Goal: Ask a question: Seek information or help from site administrators or community

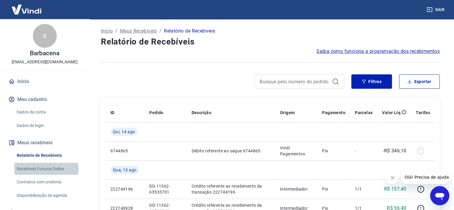
click at [44, 168] on link "Recebíveis Futuros Online" at bounding box center [48, 169] width 68 height 12
click at [45, 172] on link "Recebíveis Futuros Online" at bounding box center [48, 169] width 68 height 12
click at [444, 202] on div "Abrir janela de mensagens" at bounding box center [440, 196] width 18 height 18
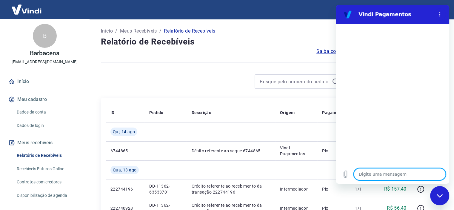
type textarea "o"
type textarea "x"
type textarea "ol"
type textarea "x"
type textarea "ola"
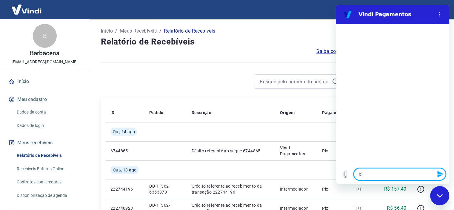
type textarea "x"
type textarea "ola"
type textarea "x"
type textarea "[PERSON_NAME]"
type textarea "x"
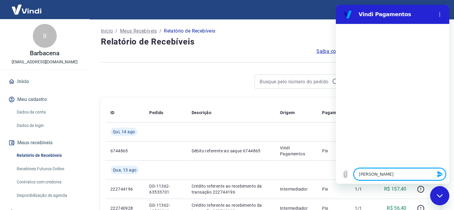
type textarea "[PERSON_NAME]"
type textarea "x"
type textarea "[PERSON_NAME]"
type textarea "x"
type textarea "[PERSON_NAME]"
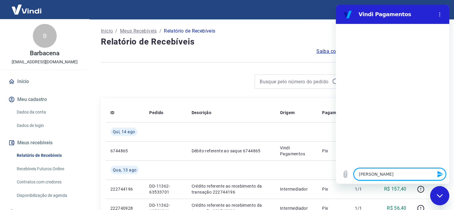
type textarea "x"
type textarea "ola boa a"
type textarea "x"
type textarea "ola boa ar"
type textarea "x"
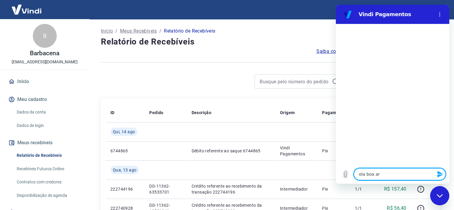
type textarea "ola boa ard"
type textarea "x"
type textarea "ola boa arde"
type textarea "x"
type textarea "ola boa arde"
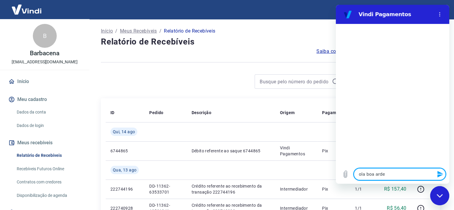
type textarea "x"
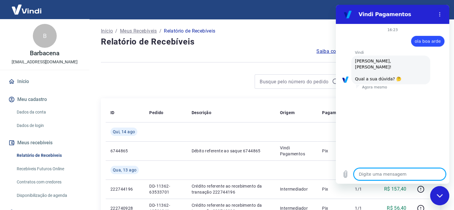
scroll to position [43, 0]
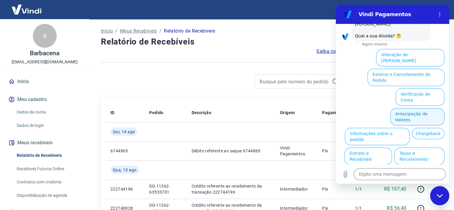
click at [418, 108] on button "Antecipação de Valores" at bounding box center [417, 116] width 54 height 17
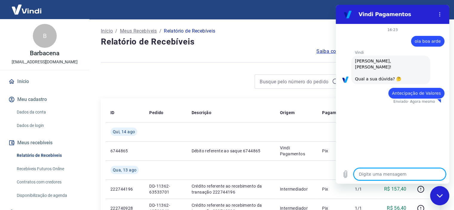
type textarea "x"
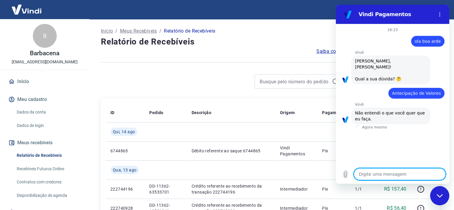
type textarea "n"
type textarea "x"
type textarea "no"
type textarea "x"
type textarea "noa"
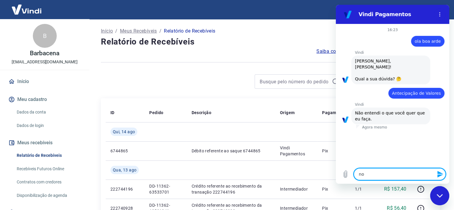
type textarea "x"
type textarea "noa"
type textarea "x"
type textarea "noa c"
type textarea "x"
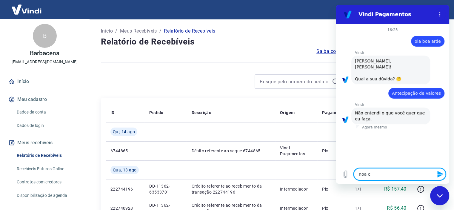
type textarea "noa co"
type textarea "x"
type textarea "noa con"
type textarea "x"
type textarea "noa cons"
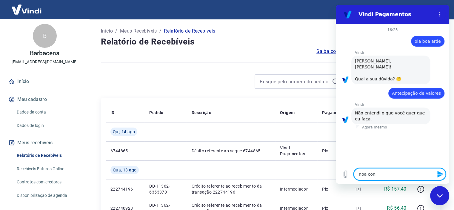
type textarea "x"
type textarea "noa consi"
type textarea "x"
type textarea "noa consig"
type textarea "x"
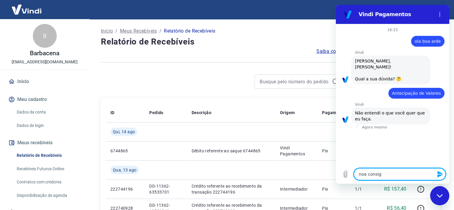
type textarea "noa consigo"
type textarea "x"
type textarea "noa consigo"
type textarea "x"
type textarea "noa consigo a"
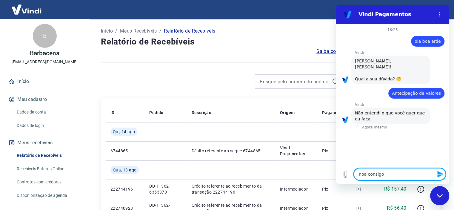
type textarea "x"
type textarea "noa consigo an"
type textarea "x"
type textarea "noa consigo ant"
type textarea "x"
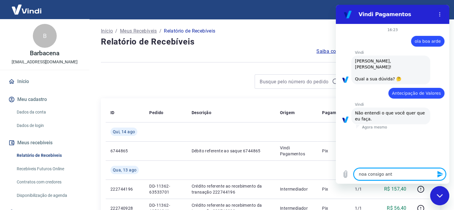
type textarea "noa consigo ante"
type textarea "x"
type textarea "noa consigo antec"
type textarea "x"
type textarea "noa consigo anteci"
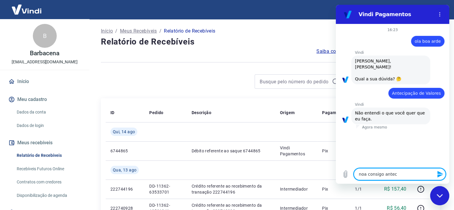
type textarea "x"
type textarea "noa consigo antecip"
type textarea "x"
type textarea "noa consigo antecipa"
type textarea "x"
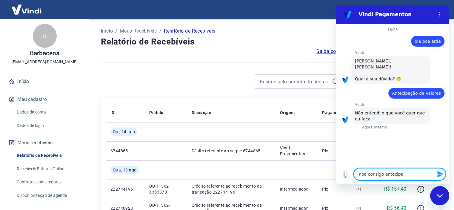
type textarea "noa consigo antecipar"
type textarea "x"
type textarea "noa consigo antecipar"
type textarea "x"
type textarea "noa consigo antecipar v"
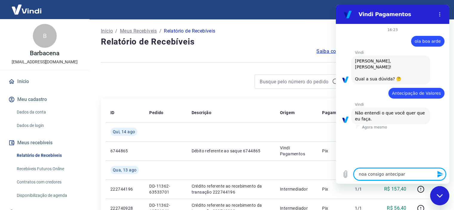
type textarea "x"
type textarea "noa consigo antecipar va"
type textarea "x"
type textarea "noa consigo antecipar val"
type textarea "x"
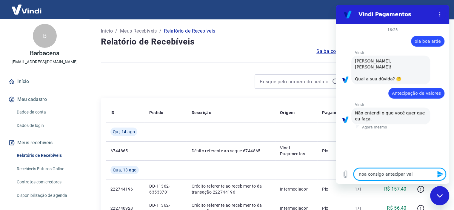
type textarea "noa consigo antecipar valo"
type textarea "x"
type textarea "noa consigo antecipar valor"
type textarea "x"
type textarea "noa consigo antecipar valore"
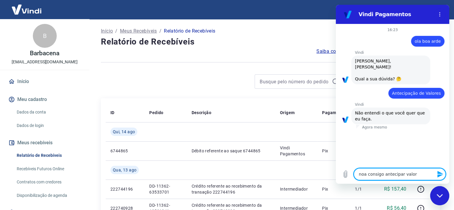
type textarea "x"
type textarea "noa consigo antecipar valores"
type textarea "x"
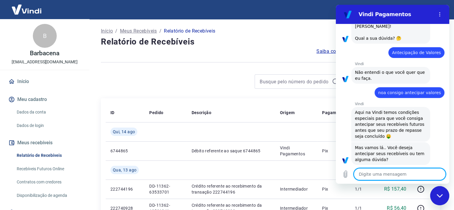
scroll to position [69, 0]
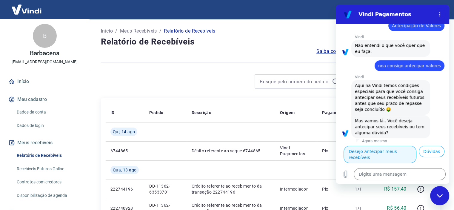
click at [389, 146] on button "Desejo antecipar meus recebíveis" at bounding box center [380, 154] width 73 height 17
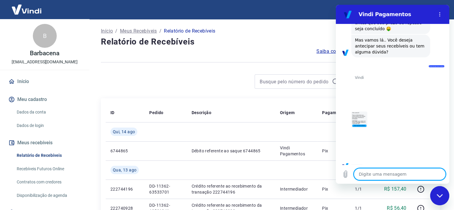
scroll to position [163, 0]
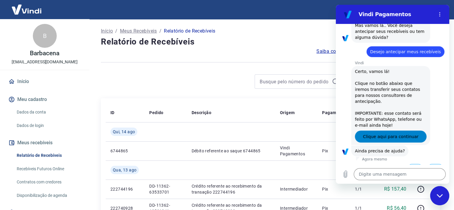
click at [392, 133] on span "Clique aqui para continuar" at bounding box center [391, 136] width 56 height 7
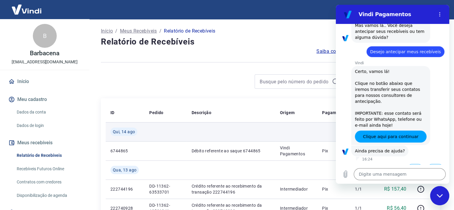
type textarea "x"
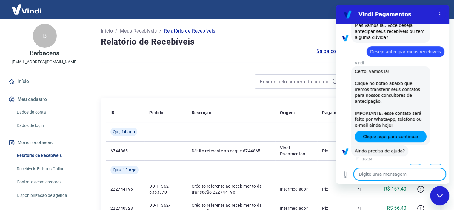
click at [365, 175] on textarea at bounding box center [400, 174] width 92 height 12
type textarea "a"
type textarea "x"
type textarea "at"
type textarea "x"
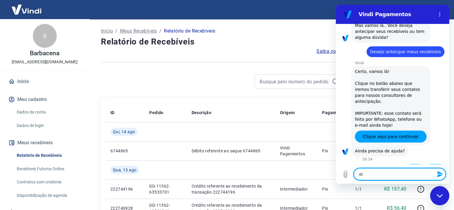
type textarea "ate"
type textarea "x"
type textarea "aten"
type textarea "x"
type textarea "atend"
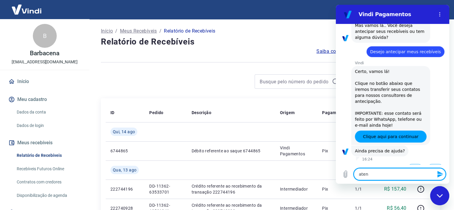
type textarea "x"
type textarea "atendo"
type textarea "x"
type textarea "atend"
type textarea "x"
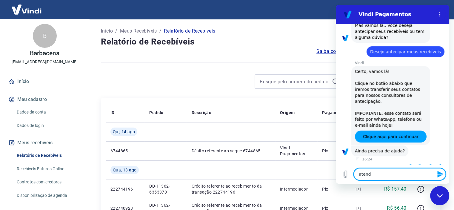
type textarea "atendi"
type textarea "x"
type textarea "atendim"
type textarea "x"
type textarea "atendime"
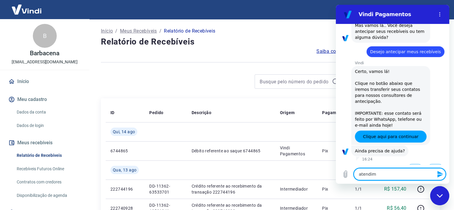
type textarea "x"
type textarea "atendimen"
type textarea "x"
type textarea "atendiment"
type textarea "x"
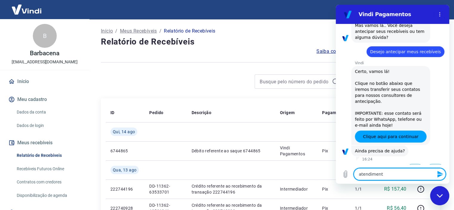
type textarea "atendimento"
type textarea "x"
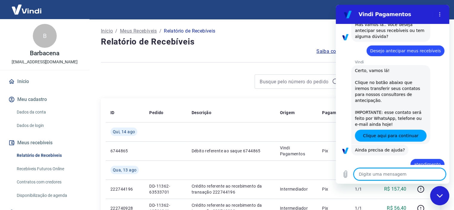
type textarea "x"
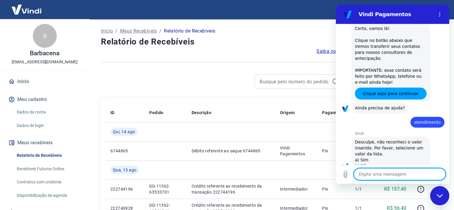
scroll to position [207, 0]
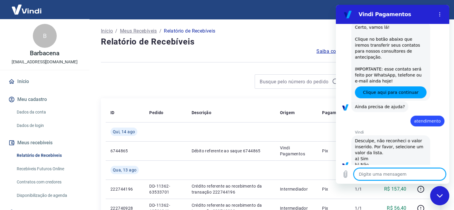
type textarea "f"
type textarea "x"
type textarea "fa"
type textarea "x"
type textarea "fal"
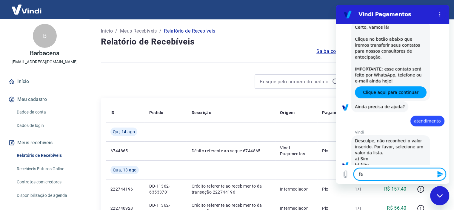
type textarea "x"
type textarea "fala"
type textarea "x"
type textarea "falar"
type textarea "x"
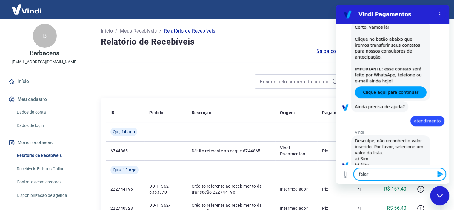
type textarea "falar"
type textarea "x"
type textarea "falar c"
type textarea "x"
type textarea "falar co"
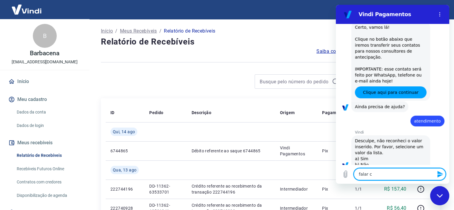
type textarea "x"
type textarea "falar com"
type textarea "x"
type textarea "falar com"
type textarea "x"
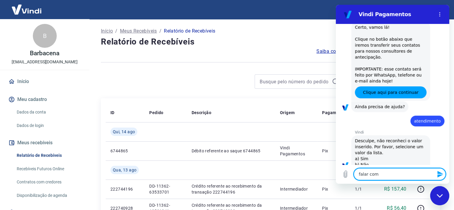
type textarea "falar com a"
type textarea "x"
type textarea "falar com at"
type textarea "x"
type textarea "falar com ate"
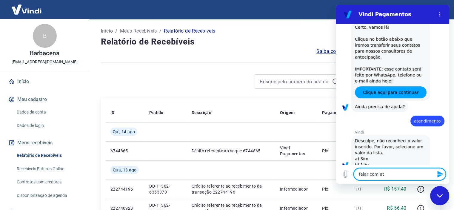
type textarea "x"
type textarea "falar com [GEOGRAPHIC_DATA]"
type textarea "x"
type textarea "falar com atend"
type textarea "x"
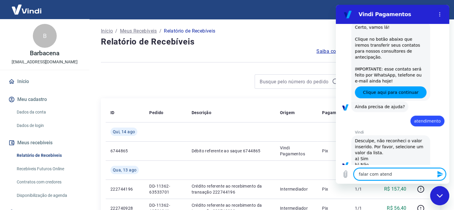
type textarea "falar com atende"
type textarea "x"
type textarea "falar com atenden"
type textarea "x"
type textarea "falar com atendent"
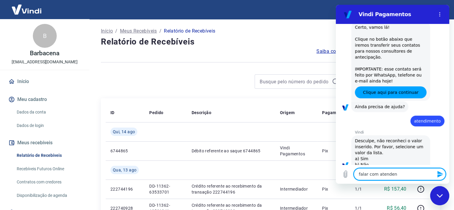
type textarea "x"
type textarea "falar com atendente"
type textarea "x"
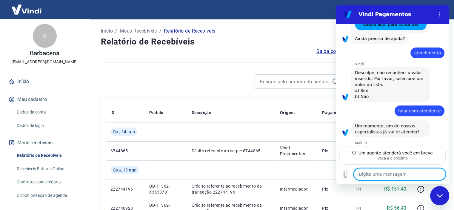
scroll to position [274, 0]
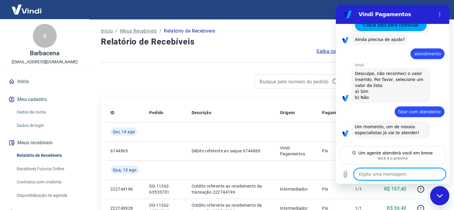
type textarea "x"
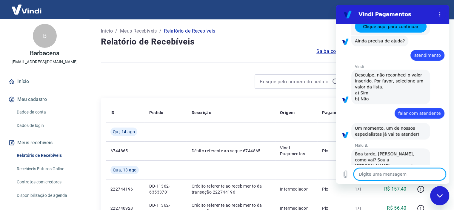
scroll to position [274, 0]
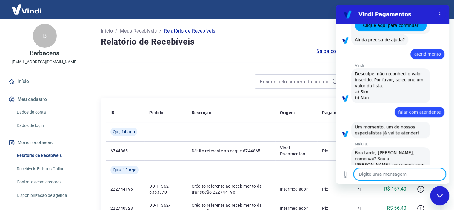
type textarea "t"
type textarea "x"
type textarea "tu"
type textarea "x"
type textarea "tud"
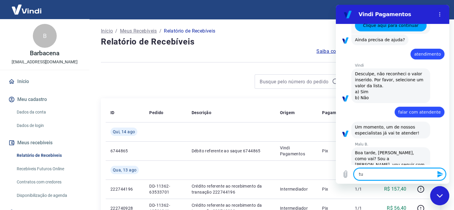
type textarea "x"
type textarea "tudo"
type textarea "x"
type textarea "tudo"
type textarea "x"
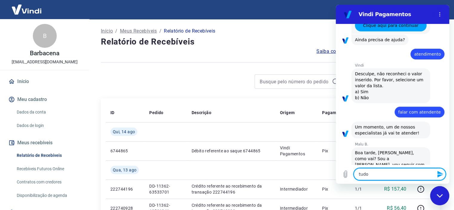
type textarea "tudo b"
type textarea "x"
type textarea "tudo be"
type textarea "x"
type textarea "tudo bem"
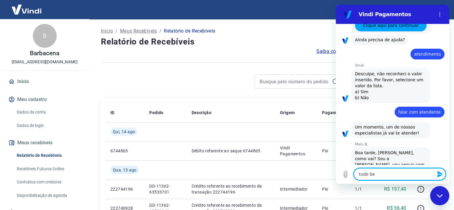
type textarea "x"
type textarea "tudo bem"
type textarea "x"
type textarea "tudo bem e"
type textarea "x"
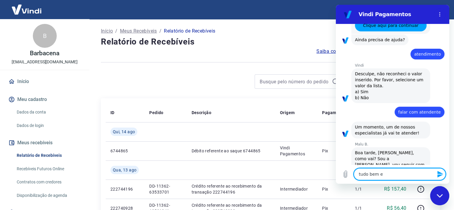
type textarea "tudo bem e"
type textarea "x"
type textarea "tudo bem e v"
type textarea "x"
type textarea "tudo bem e vc"
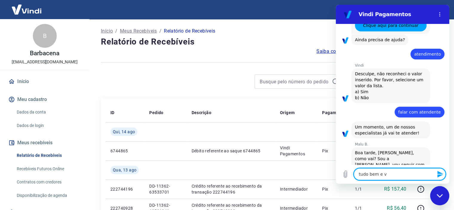
type textarea "x"
type textarea "tudo bem e vc"
type textarea "x"
type textarea "tudo bem e vc ?"
type textarea "x"
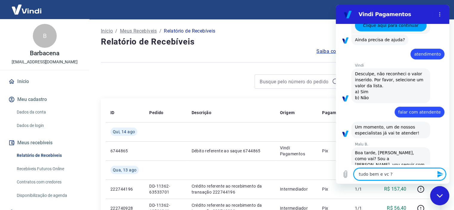
type textarea "tudo bem e vc ?"
type textarea "x"
type textarea "tudo bem e vc ? e"
type textarea "x"
type textarea "tudo bem e vc ? eu"
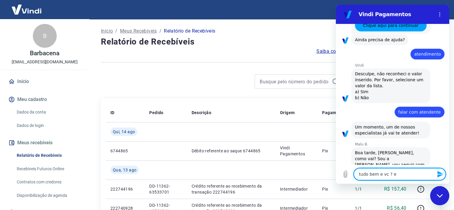
type textarea "x"
type textarea "tudo bem e vc ? eu"
type textarea "x"
type textarea "tudo bem e vc ? eu e"
type textarea "x"
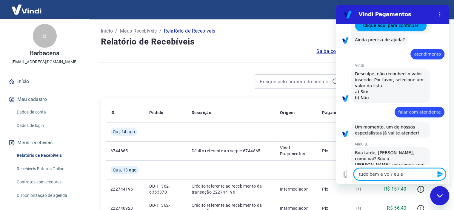
type textarea "tudo bem e vc ? eu es"
type textarea "x"
type textarea "tudo bem e vc ? eu est"
type textarea "x"
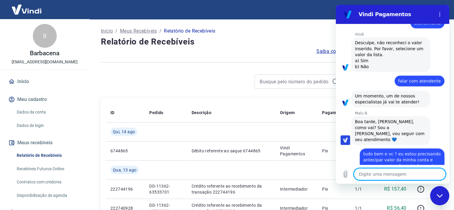
scroll to position [306, 0]
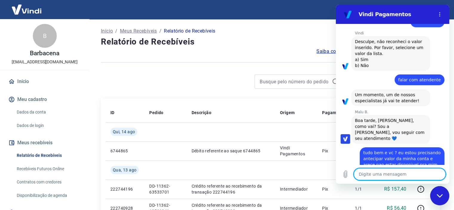
drag, startPoint x: 446, startPoint y: 142, endPoint x: 787, endPoint y: 182, distance: 343.6
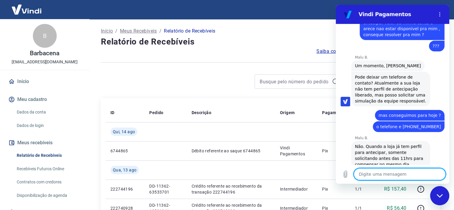
scroll to position [462, 0]
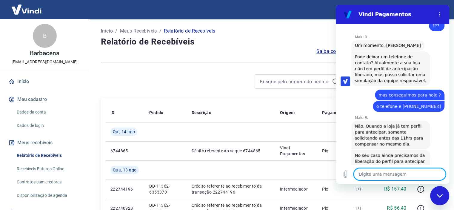
drag, startPoint x: 448, startPoint y: 114, endPoint x: 794, endPoint y: 208, distance: 359.3
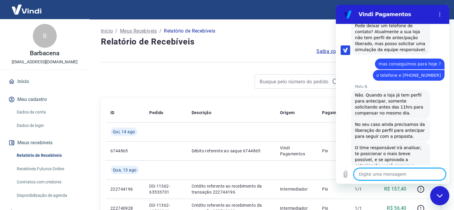
scroll to position [495, 0]
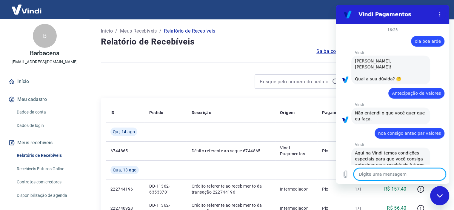
scroll to position [495, 0]
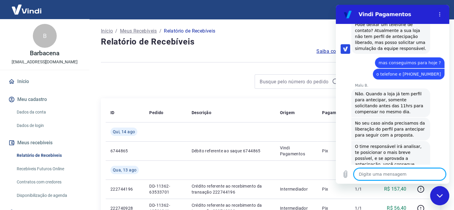
drag, startPoint x: 449, startPoint y: 148, endPoint x: 785, endPoint y: 193, distance: 339.6
type textarea "o"
type textarea "x"
type textarea "ok"
type textarea "x"
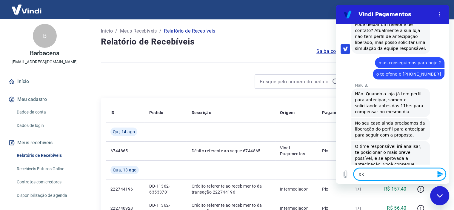
type textarea "ok"
type textarea "x"
type textarea "ok e"
type textarea "x"
type textarea "ok en"
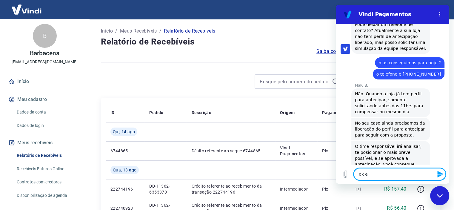
type textarea "x"
type textarea "ok ent"
type textarea "x"
type textarea "ok enta"
type textarea "x"
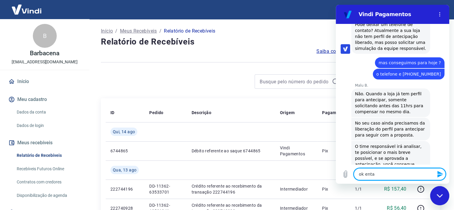
type textarea "ok entao"
type textarea "x"
type textarea "ok entao"
type textarea "x"
type textarea "ok entao ,"
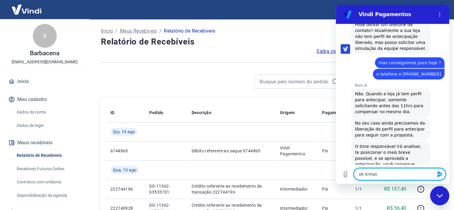
type textarea "x"
type textarea "ok entao ,"
type textarea "x"
type textarea "ok entao , q"
type textarea "x"
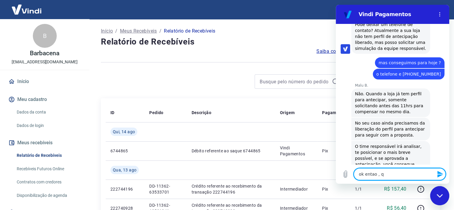
type textarea "ok entao , qu"
type textarea "x"
type textarea "ok entao , qua"
type textarea "x"
type textarea "ok entao , quai"
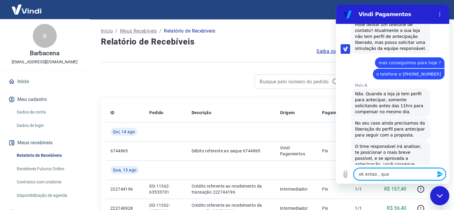
type textarea "x"
type textarea "ok entao , quais"
type textarea "x"
type textarea "ok entao , quais"
type textarea "x"
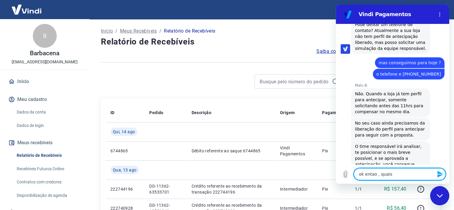
type textarea "ok entao , quais s"
type textarea "x"
type textarea "ok entao , quais sa"
type textarea "x"
type textarea "ok entao , quais sao"
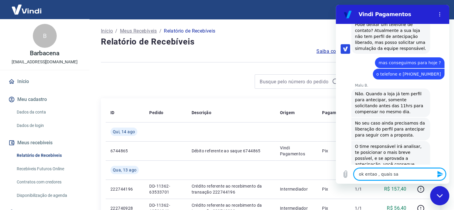
type textarea "x"
type textarea "ok entao , quais sao"
type textarea "x"
type textarea "ok entao , quais sao o"
type textarea "x"
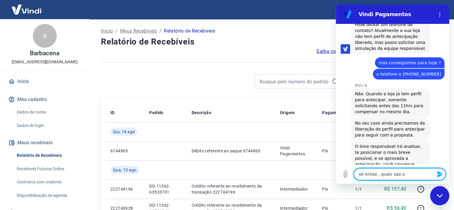
type textarea "ok entao , quais sao os"
type textarea "x"
type textarea "ok entao , quais sao os"
type textarea "x"
type textarea "ok entao , quais sao os c"
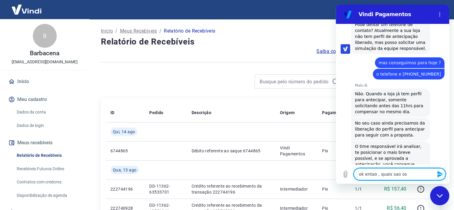
type textarea "x"
type textarea "ok entao , quais sao os cr"
type textarea "x"
type textarea "ok entao , quais sao os cri"
type textarea "x"
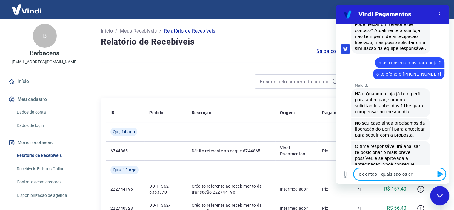
type textarea "ok entao , quais sao os crit"
type textarea "x"
type textarea "ok entao , quais sao os crite"
type textarea "x"
type textarea "ok entao , quais sao os criter"
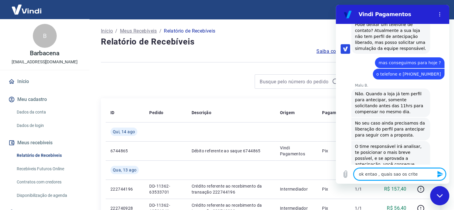
type textarea "x"
type textarea "ok entao , quais sao os criteri"
type textarea "x"
type textarea "ok entao , quais sao os criterio"
type textarea "x"
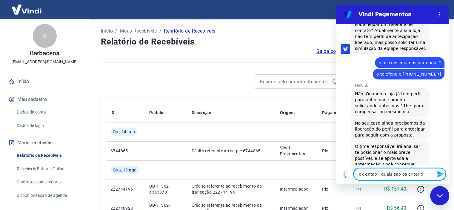
type textarea "ok entao , quais sao os criterios"
type textarea "x"
type textarea "ok entao , quais sao os criterios"
type textarea "x"
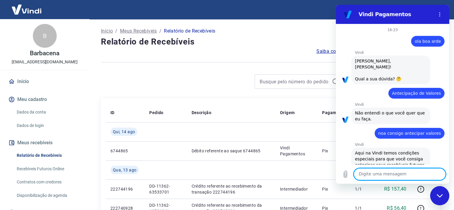
scroll to position [495, 0]
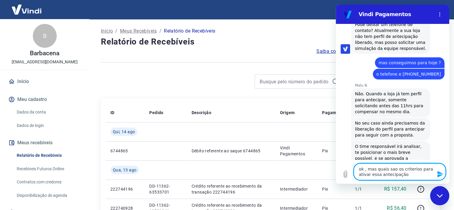
type textarea "ok , mas quais sao os criterios para ativar essa antecipação ?"
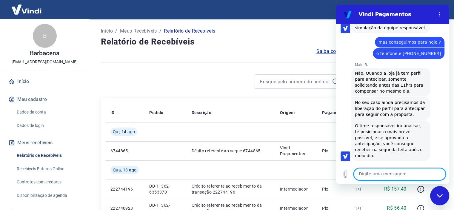
scroll to position [515, 0]
